Goal: Task Accomplishment & Management: Use online tool/utility

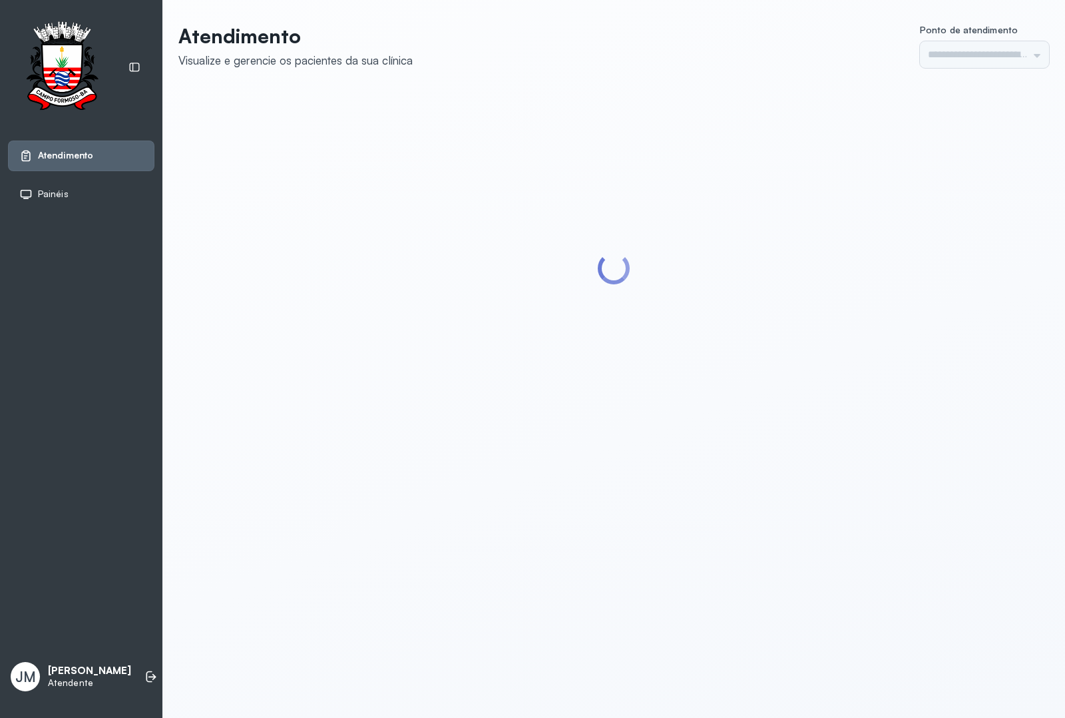
type input "*********"
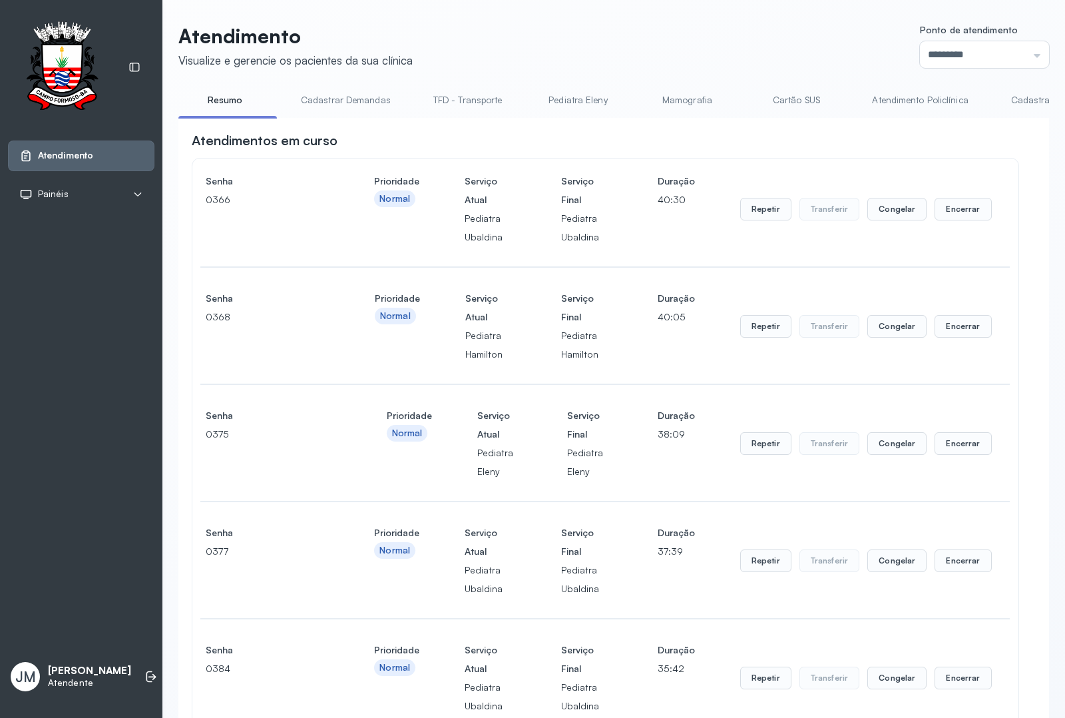
scroll to position [499, 0]
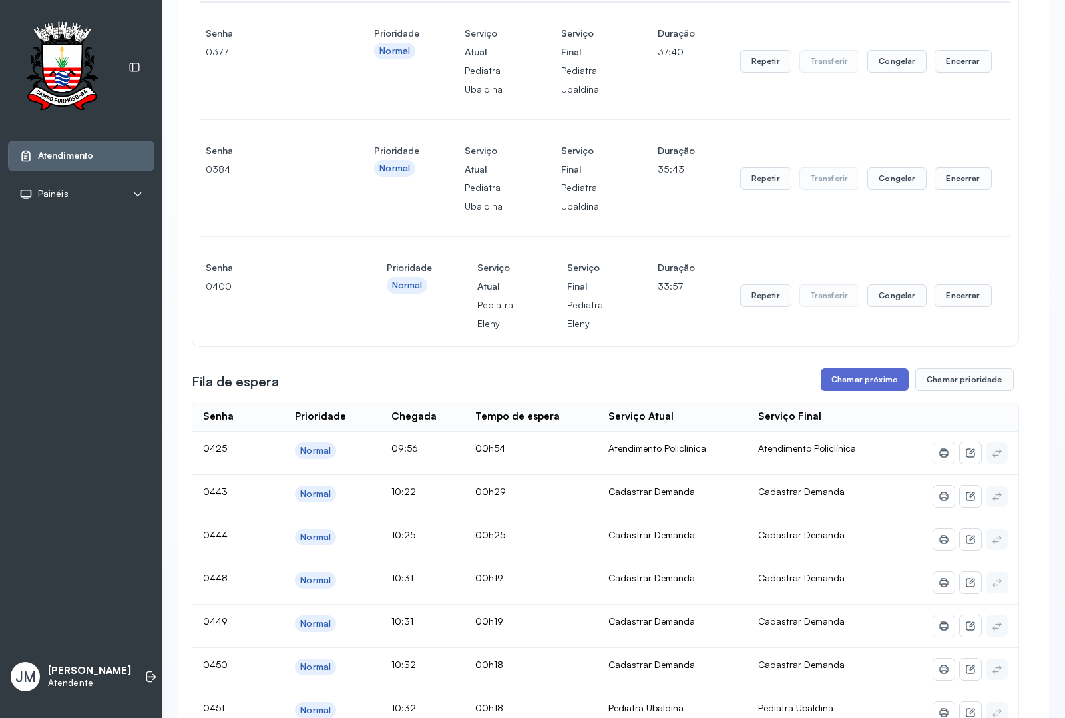
click at [863, 388] on button "Chamar próximo" at bounding box center [865, 379] width 88 height 23
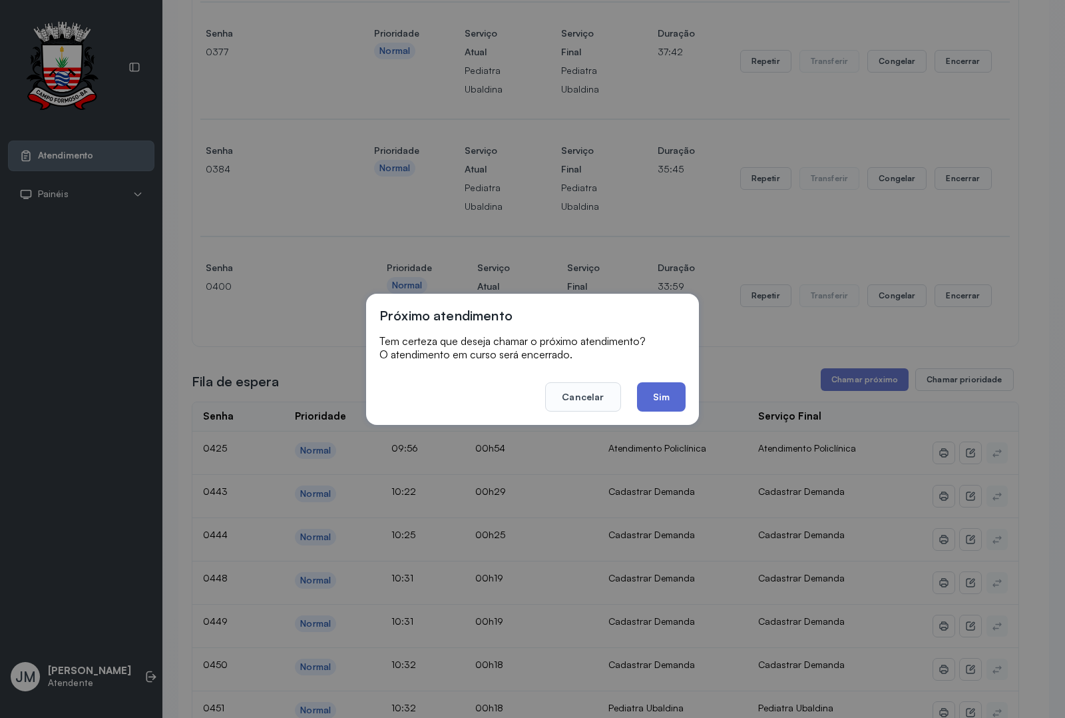
click at [661, 390] on button "Sim" at bounding box center [661, 396] width 49 height 29
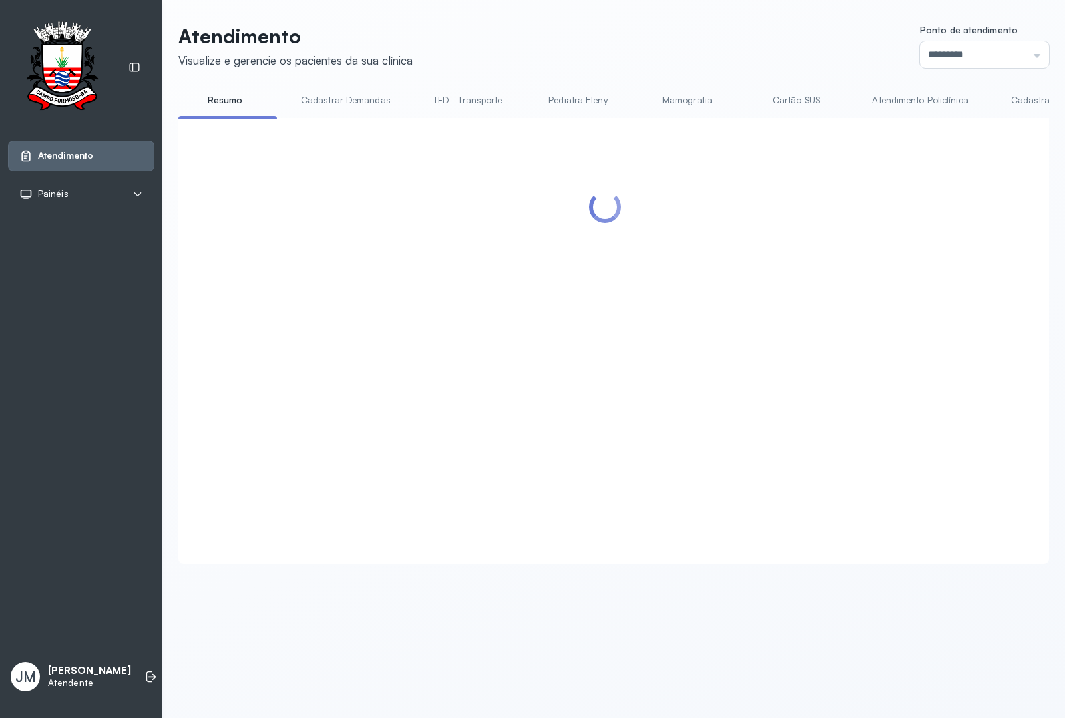
scroll to position [0, 0]
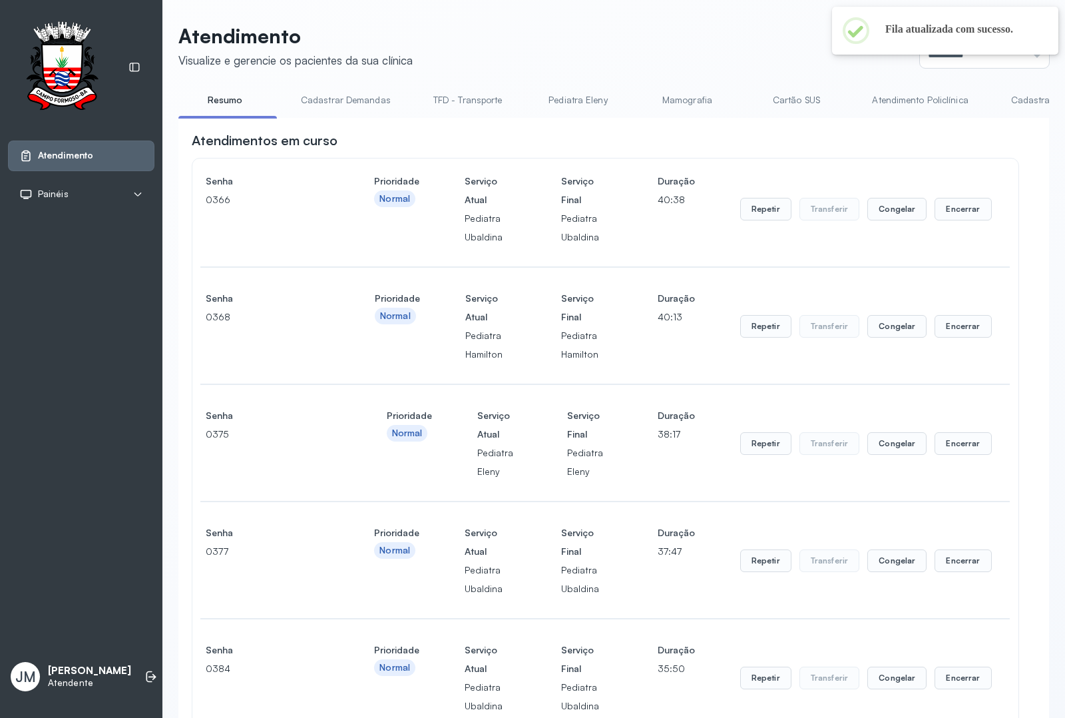
click at [864, 100] on link "Atendimento Policlínica" at bounding box center [920, 100] width 123 height 22
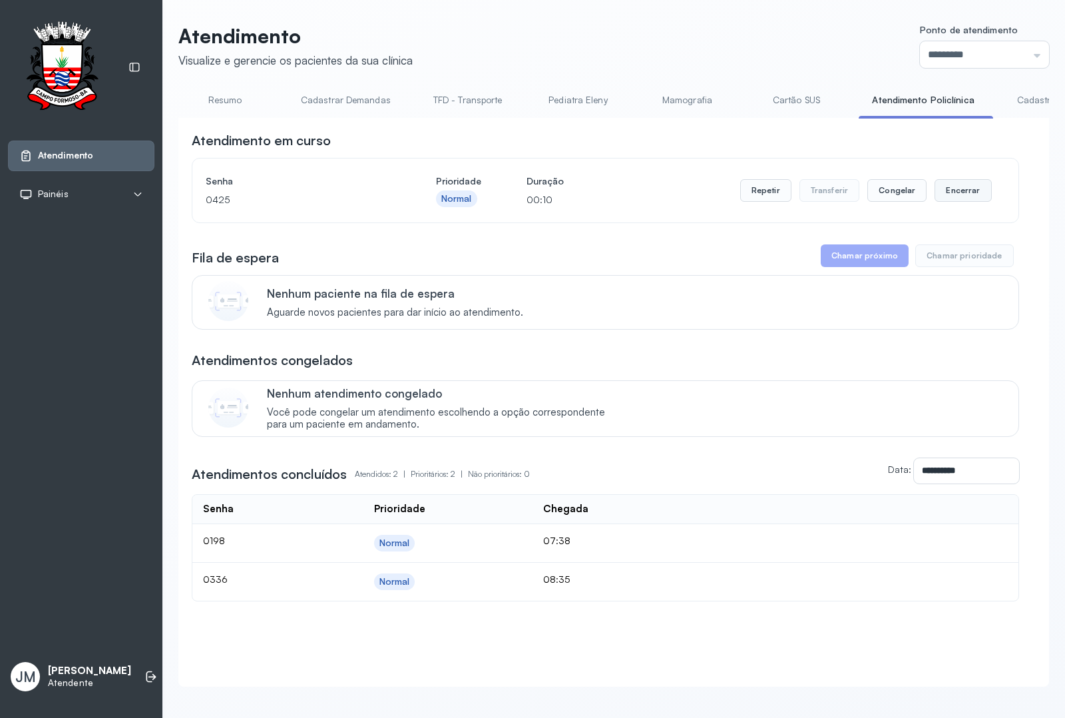
click at [957, 188] on button "Encerrar" at bounding box center [963, 190] width 57 height 23
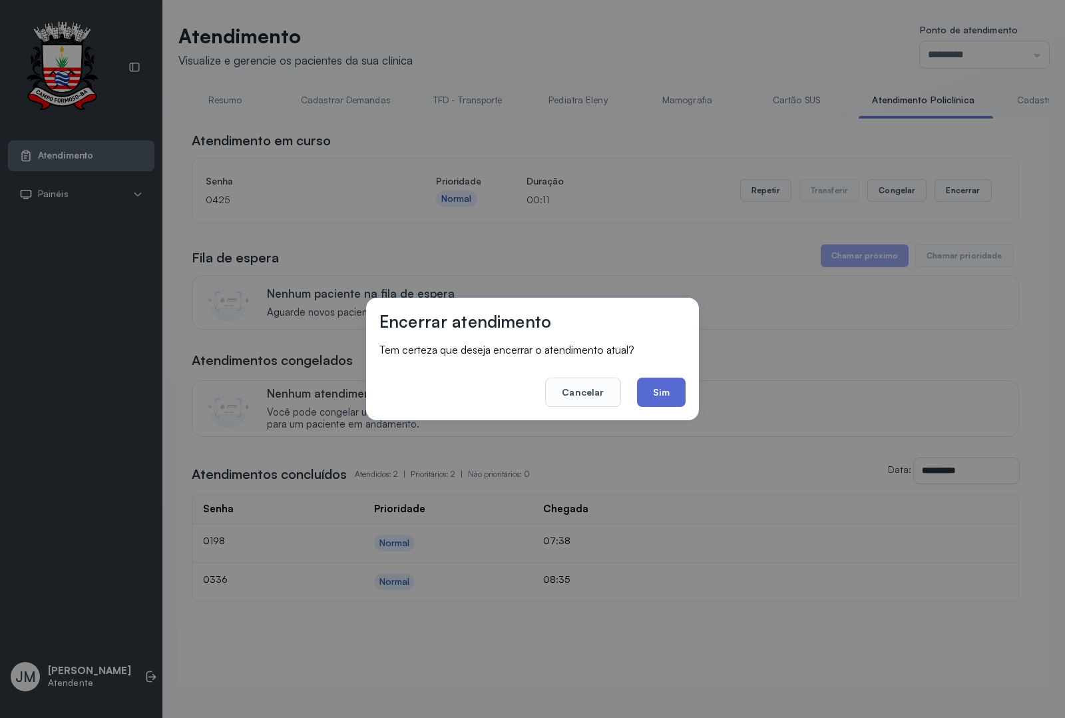
click at [674, 386] on button "Sim" at bounding box center [661, 392] width 49 height 29
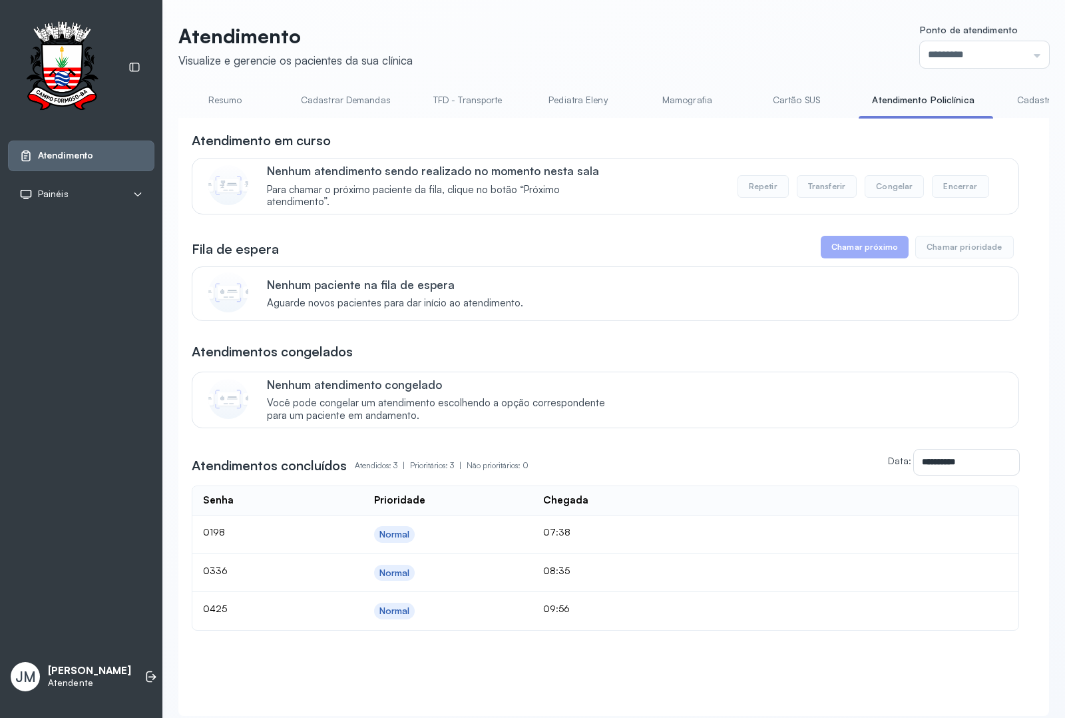
click at [215, 100] on link "Resumo" at bounding box center [224, 100] width 93 height 22
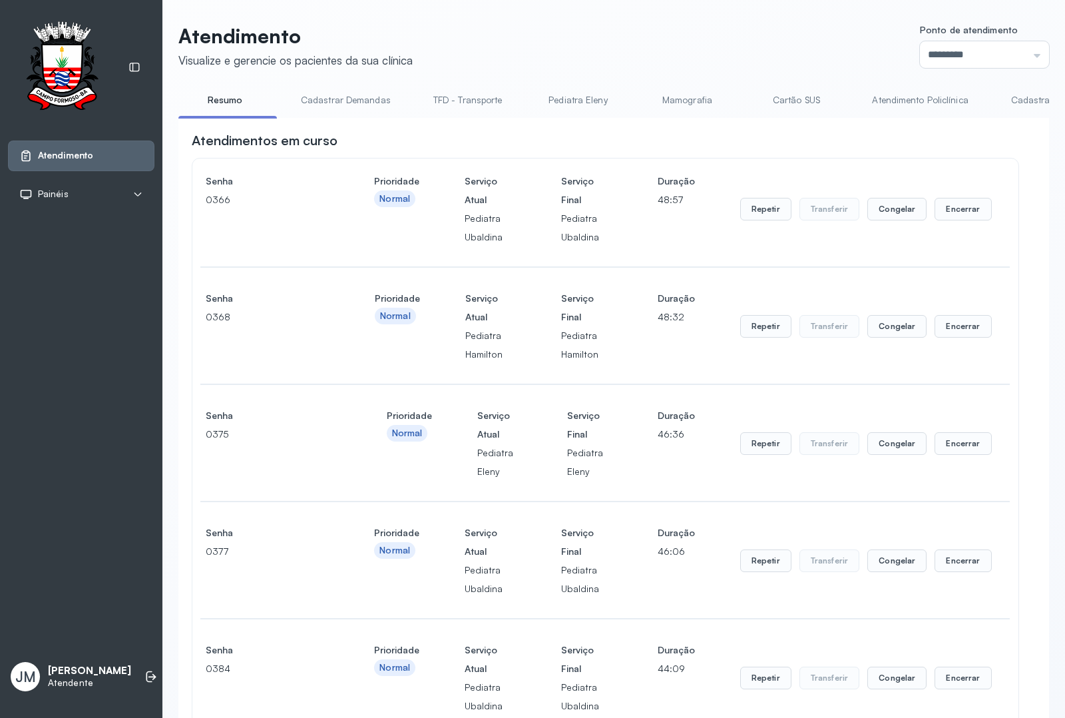
click at [466, 94] on link "TFD - Transporte" at bounding box center [468, 100] width 96 height 22
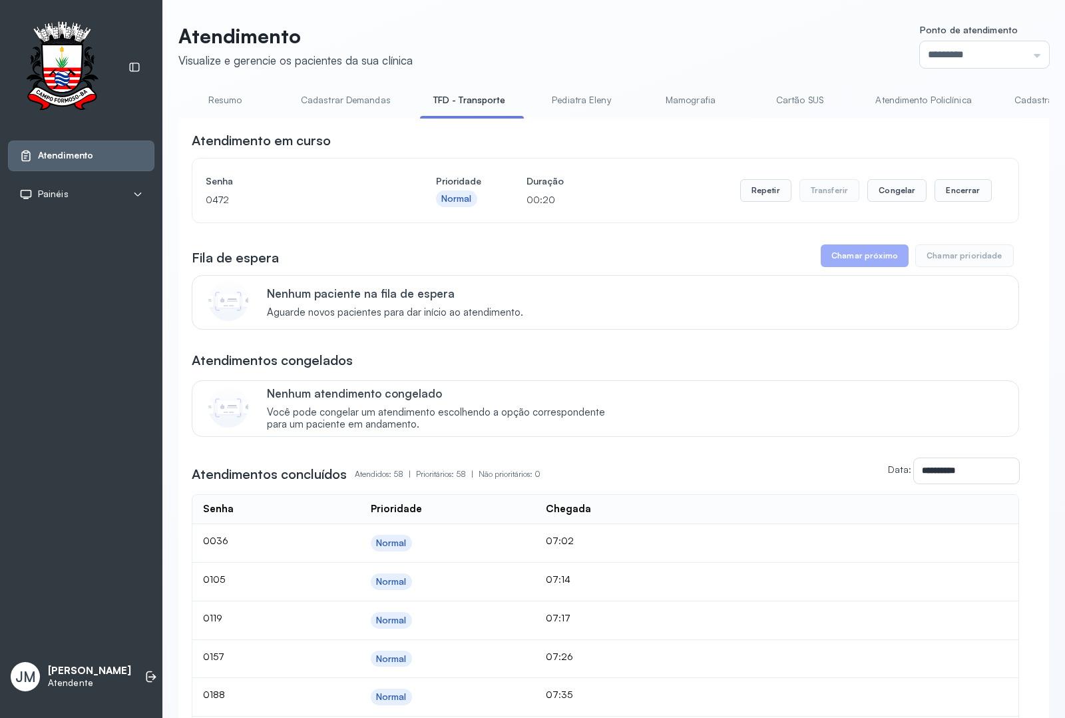
click at [225, 99] on link "Resumo" at bounding box center [224, 100] width 93 height 22
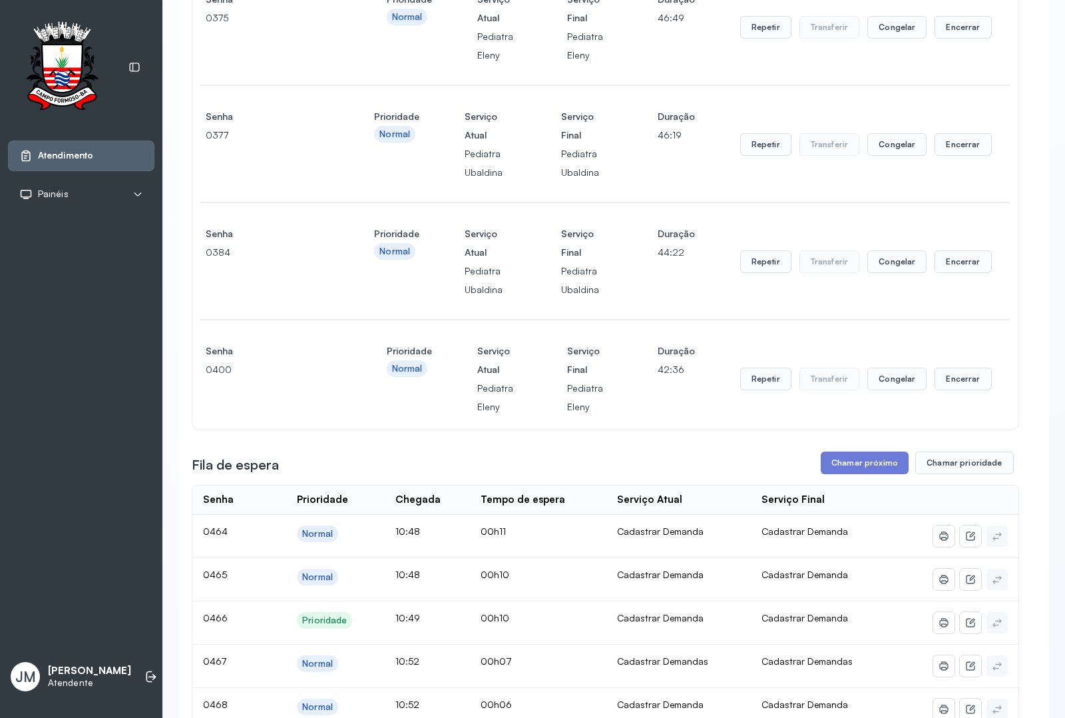
scroll to position [583, 0]
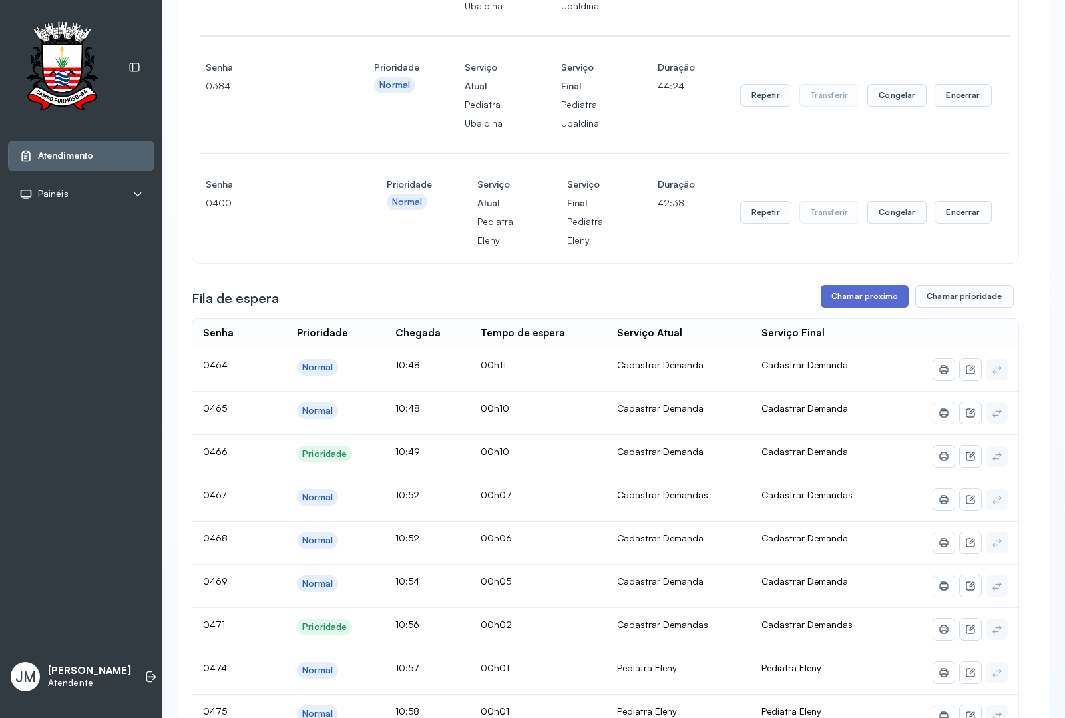
click at [850, 296] on button "Chamar próximo" at bounding box center [865, 296] width 88 height 23
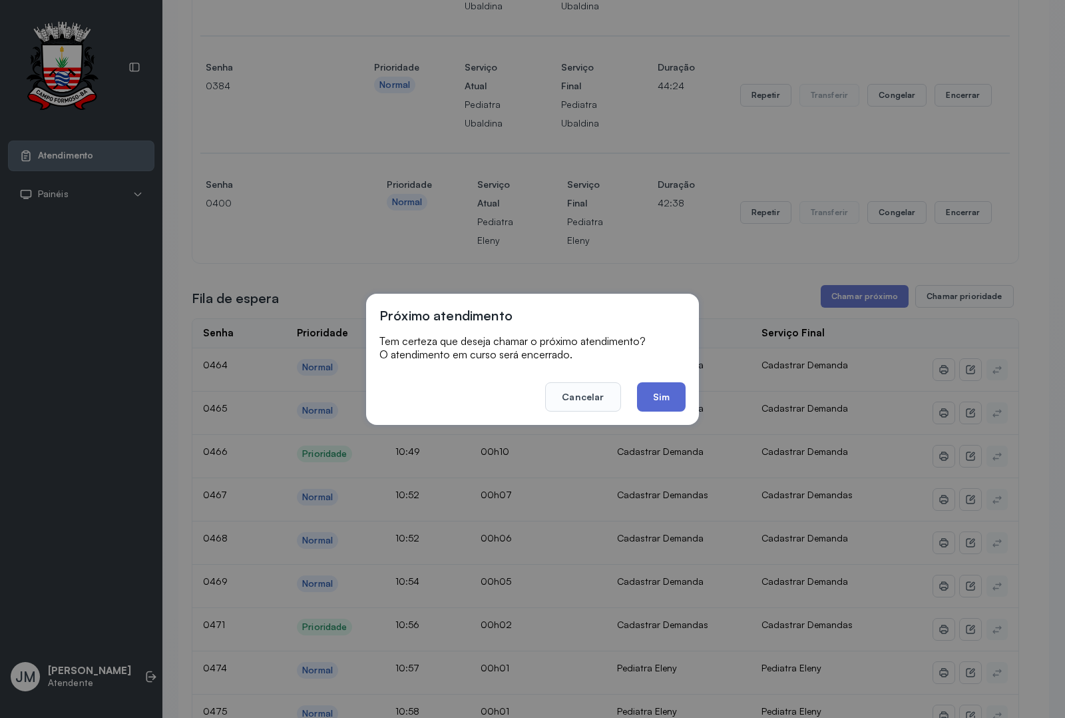
click at [680, 396] on button "Sim" at bounding box center [661, 396] width 49 height 29
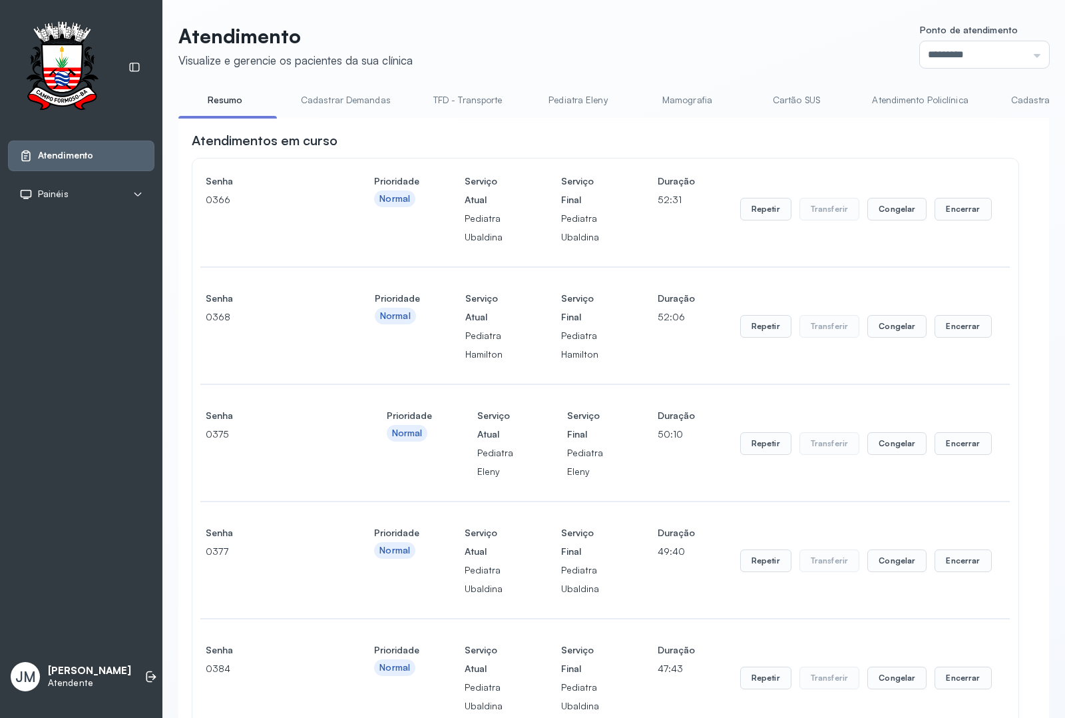
scroll to position [416, 0]
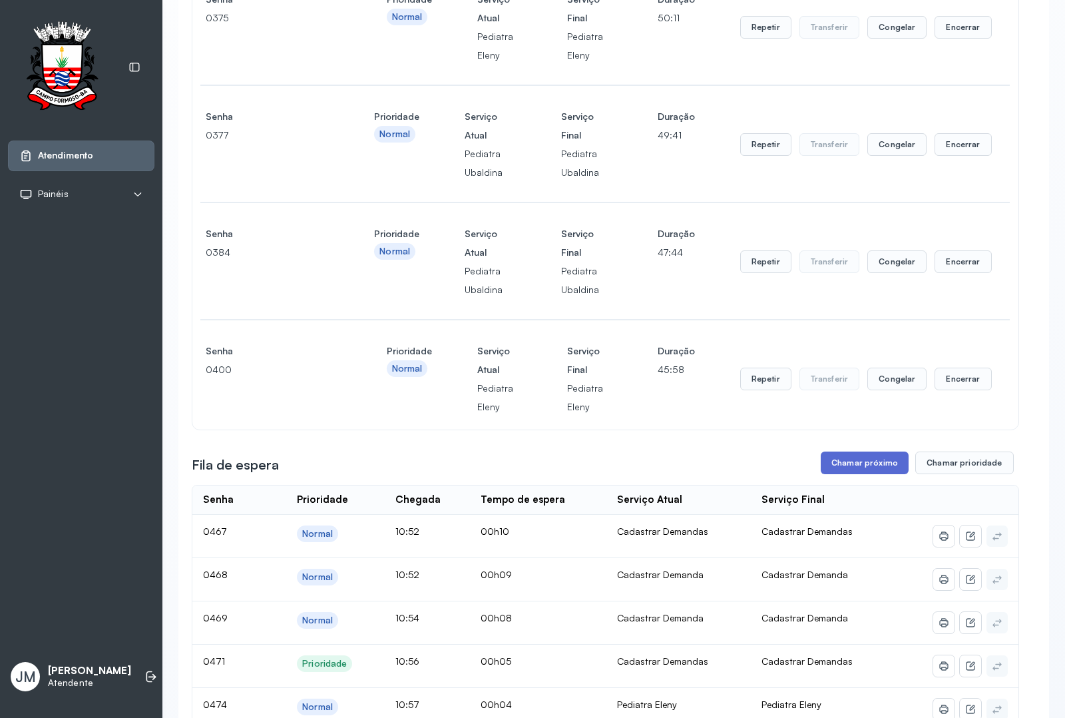
click at [842, 457] on button "Chamar próximo" at bounding box center [865, 462] width 88 height 23
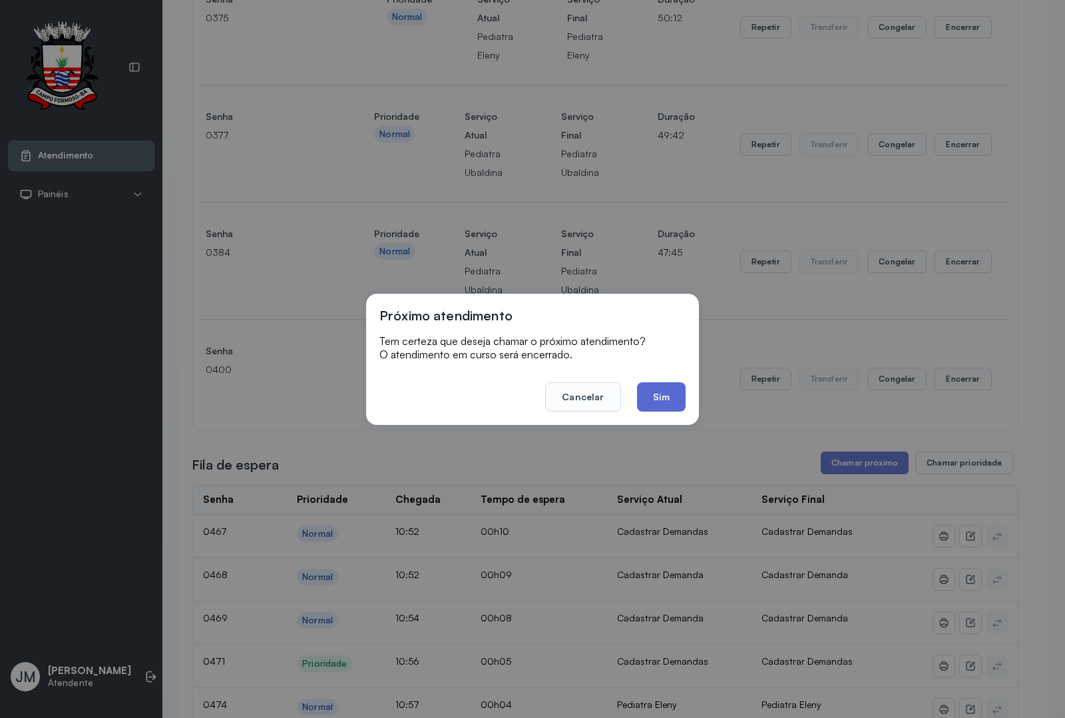
click at [654, 400] on button "Sim" at bounding box center [661, 396] width 49 height 29
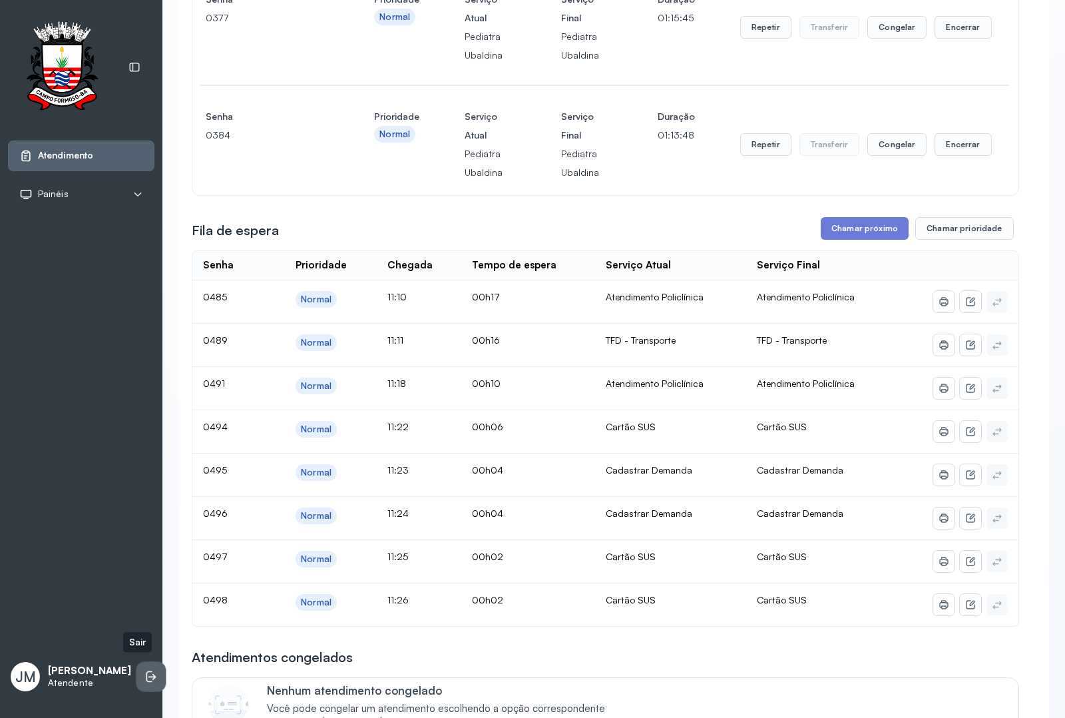
click at [144, 671] on icon at bounding box center [150, 676] width 13 height 13
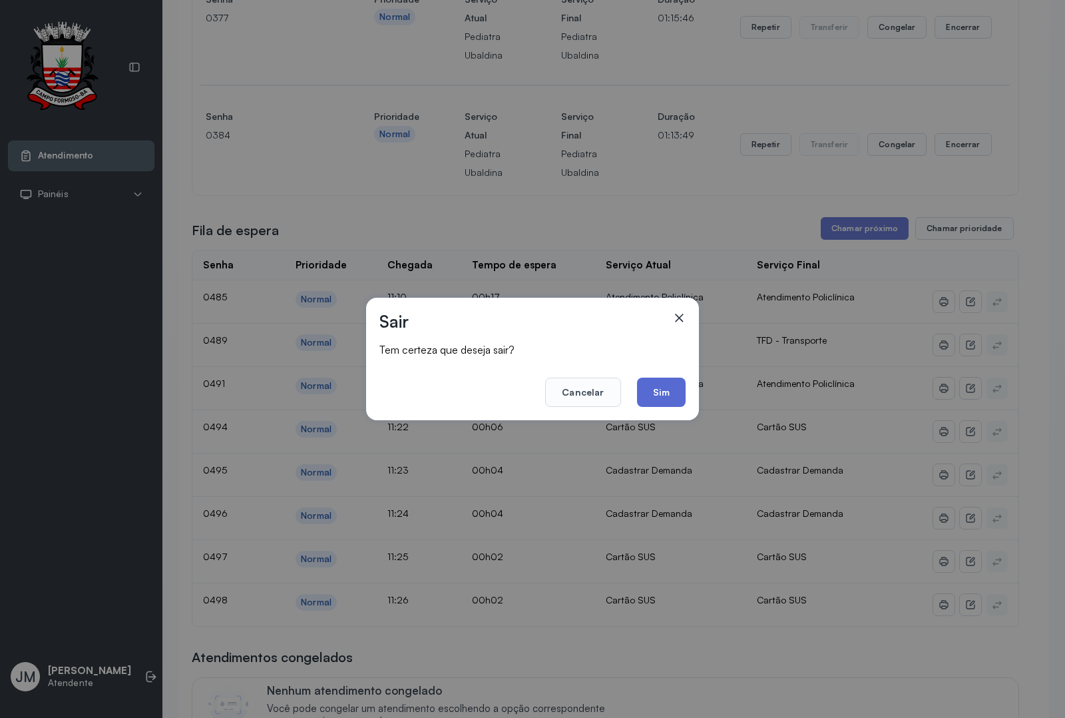
click at [670, 387] on button "Sim" at bounding box center [661, 392] width 49 height 29
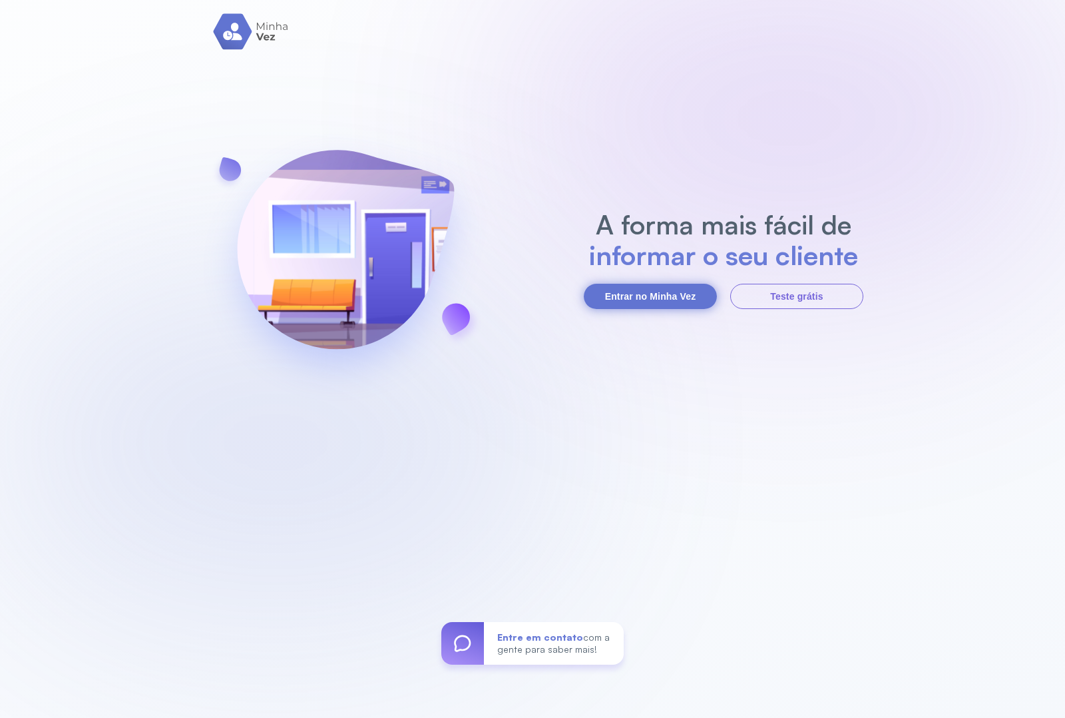
click at [641, 284] on button "Entrar no Minha Vez" at bounding box center [650, 296] width 133 height 25
